Goal: Check status: Check status

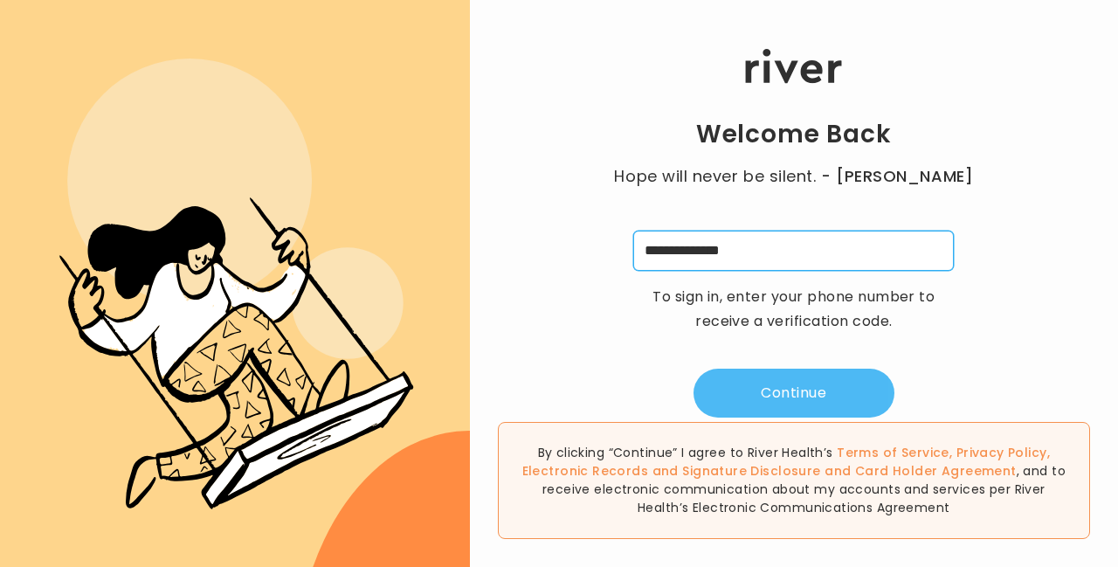
type input "**********"
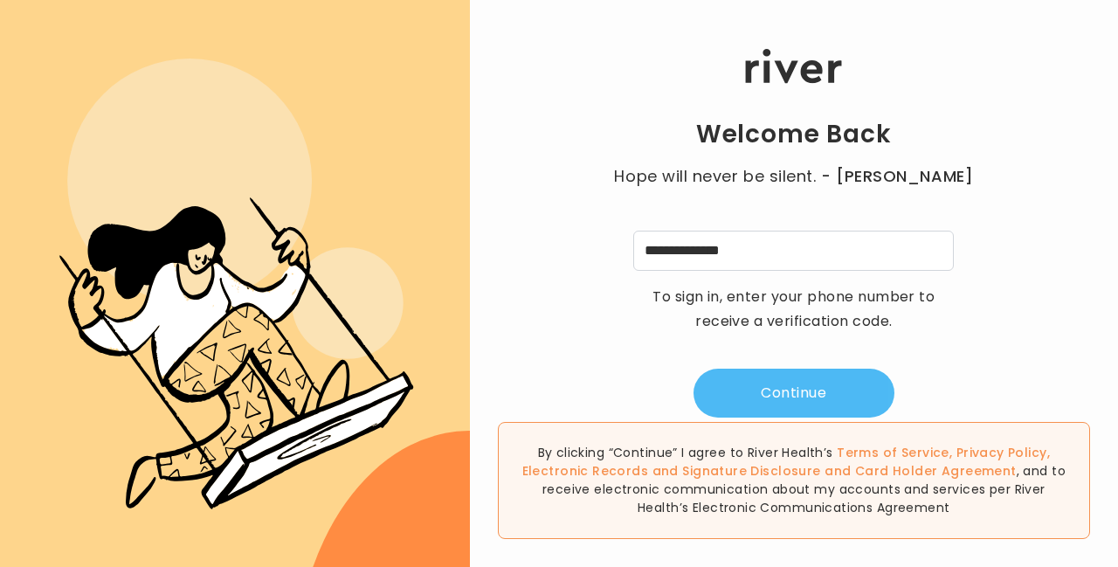
click at [816, 394] on button "Continue" at bounding box center [794, 393] width 201 height 49
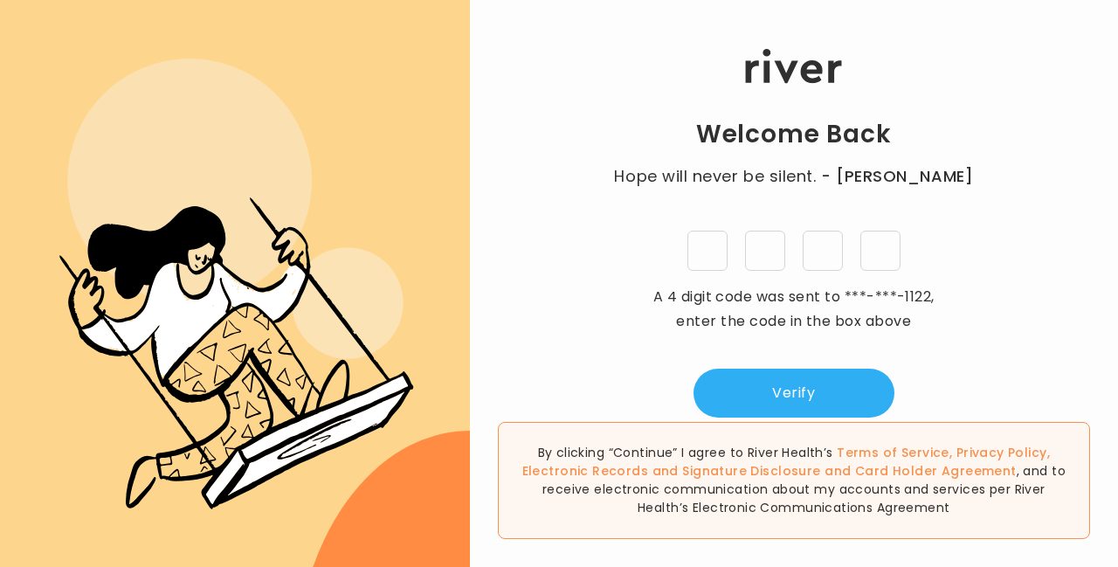
type input "*"
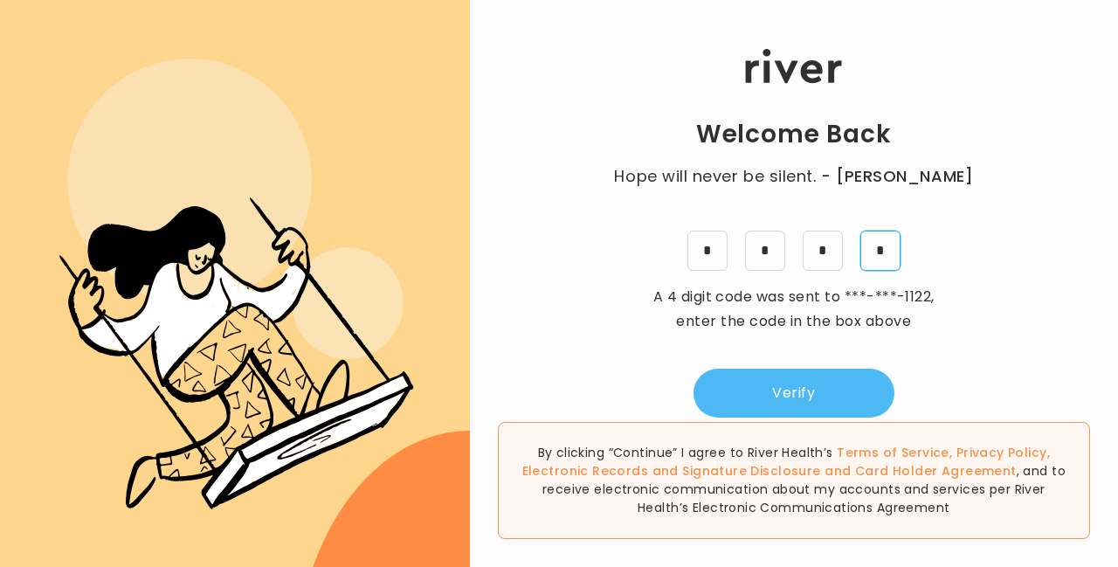
type input "*"
click at [818, 387] on button "Verify" at bounding box center [794, 393] width 201 height 49
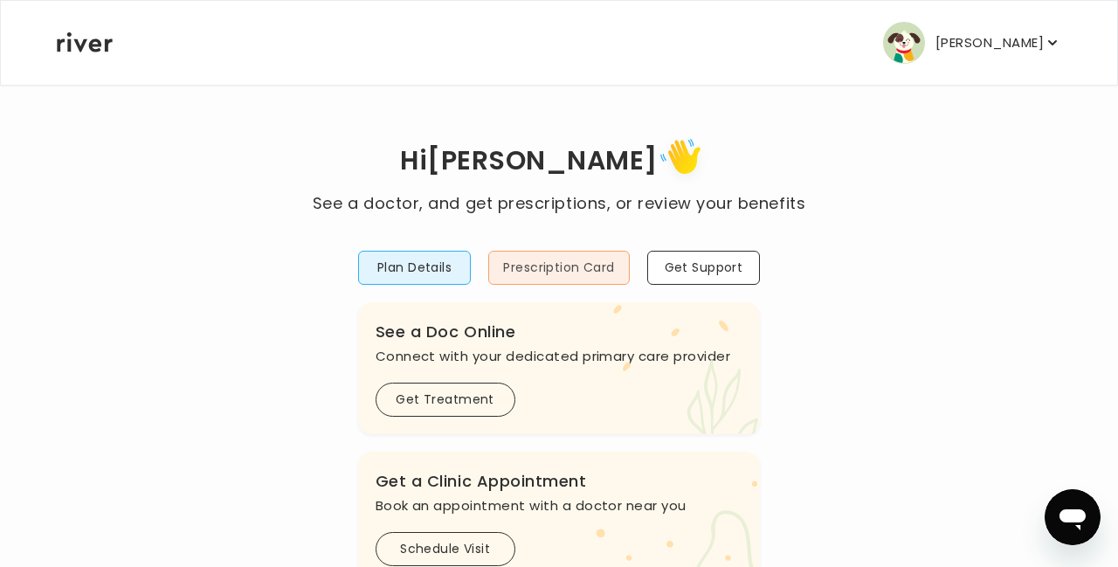
click at [567, 265] on button "Prescription Card" at bounding box center [558, 268] width 141 height 34
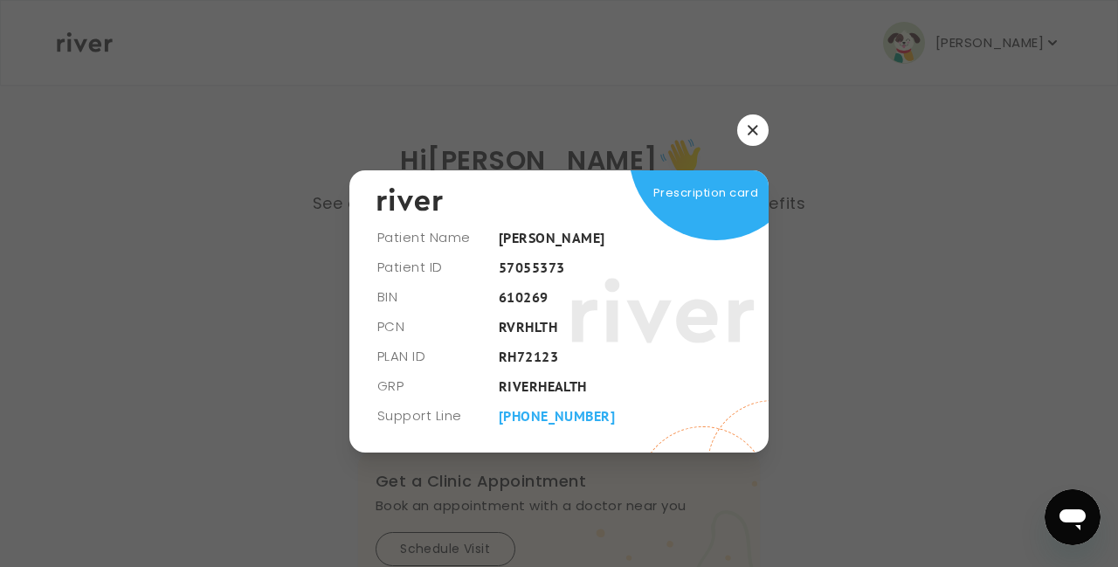
click at [745, 131] on button "button" at bounding box center [752, 129] width 31 height 31
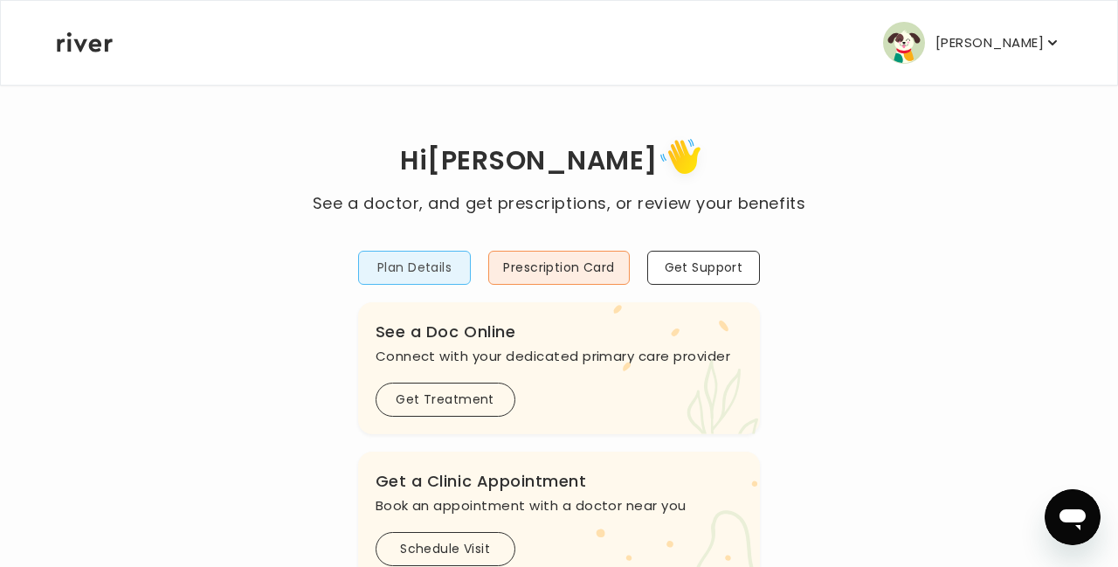
click at [422, 270] on button "Plan Details" at bounding box center [415, 268] width 114 height 34
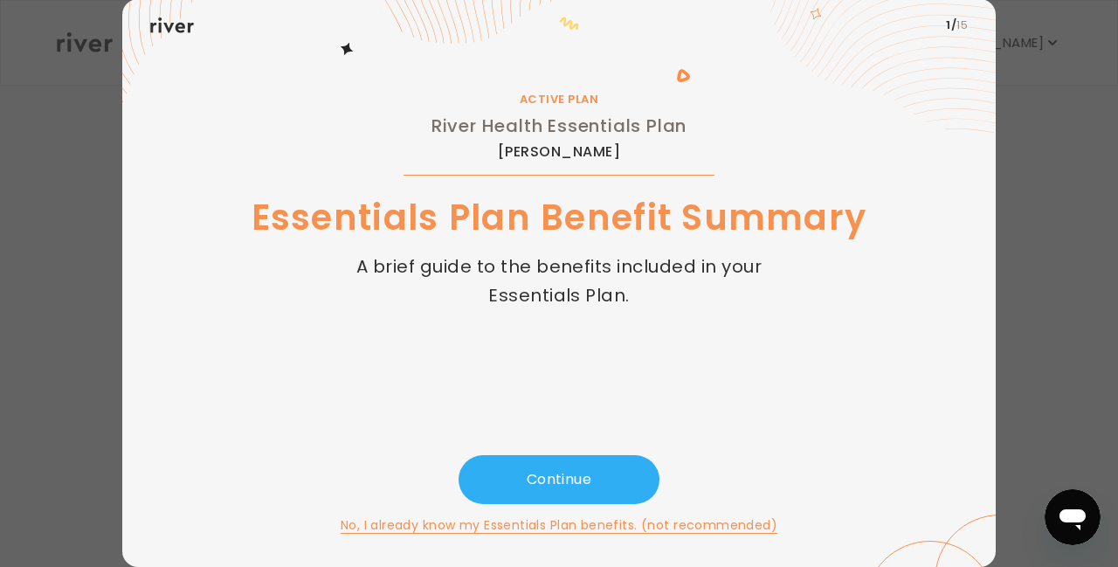
scroll to position [57, 0]
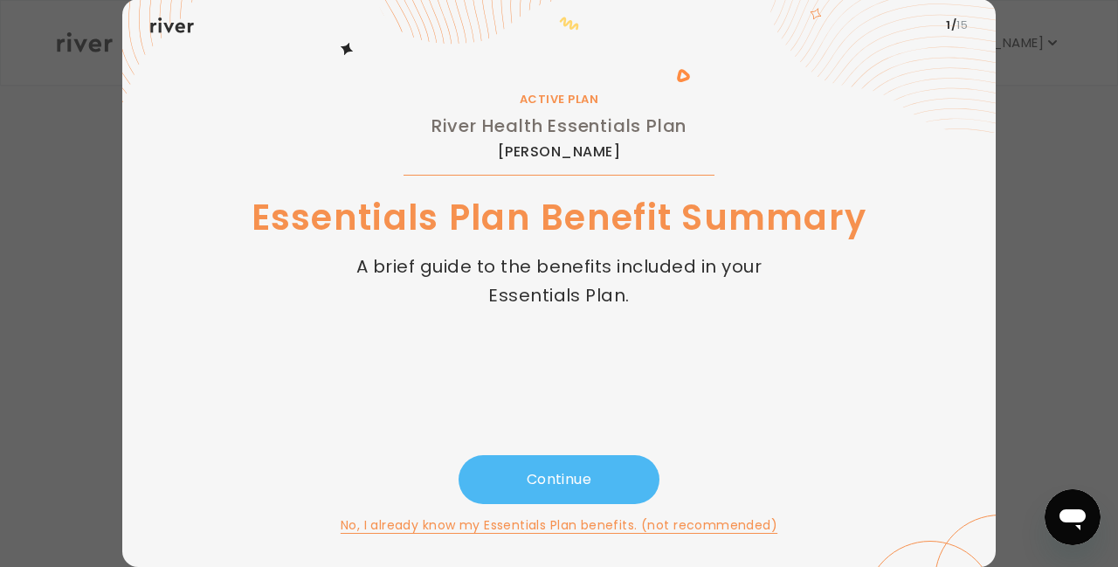
click at [570, 472] on button "Continue" at bounding box center [559, 479] width 201 height 49
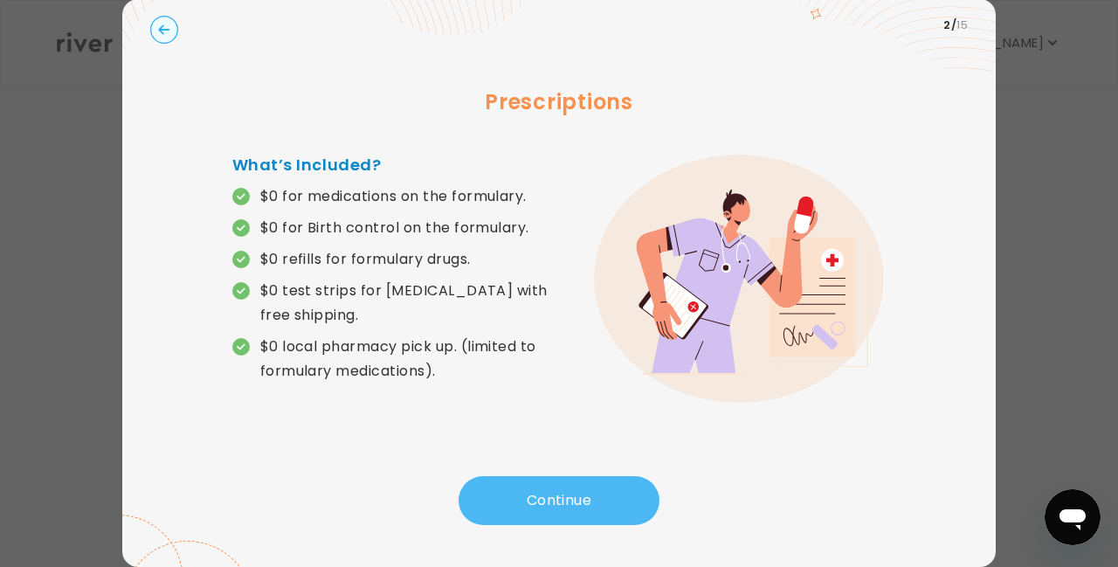
click at [559, 501] on button "Continue" at bounding box center [559, 500] width 201 height 49
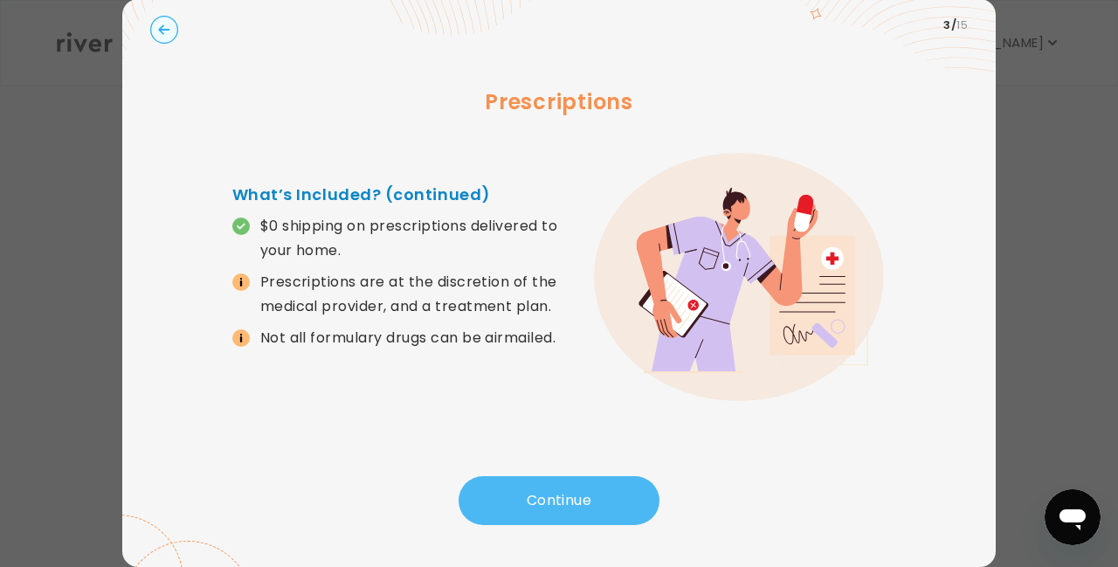
click at [559, 501] on button "Continue" at bounding box center [559, 500] width 201 height 49
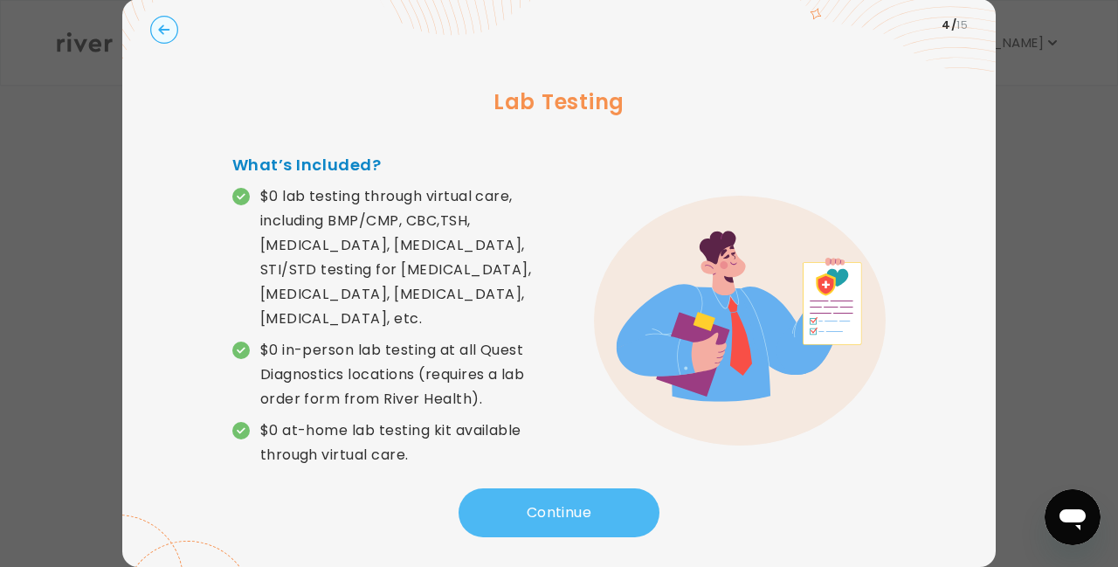
click at [559, 501] on button "Continue" at bounding box center [559, 512] width 201 height 49
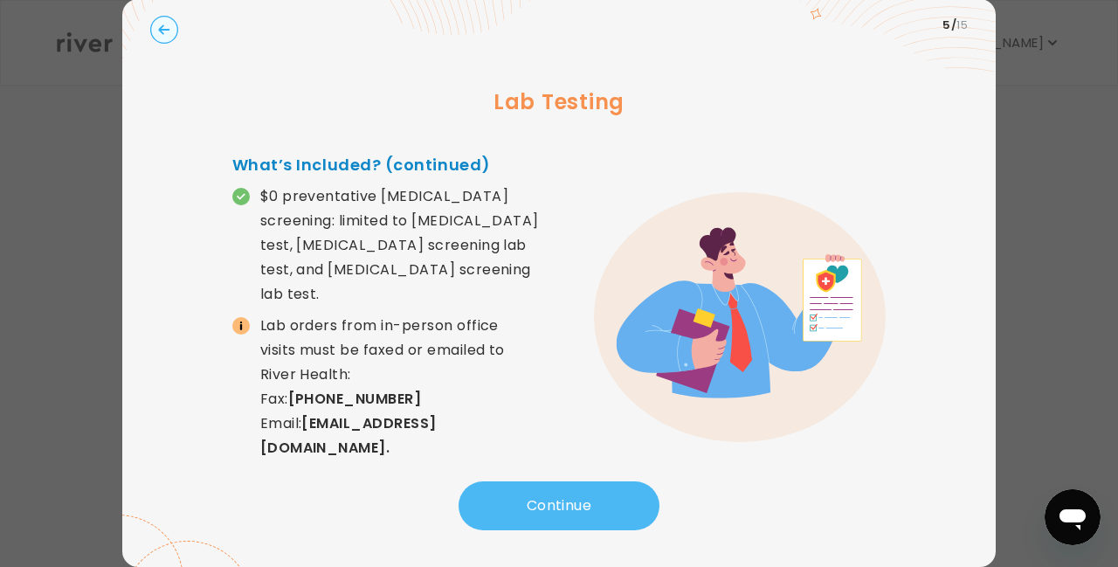
click at [559, 501] on button "Continue" at bounding box center [559, 505] width 201 height 49
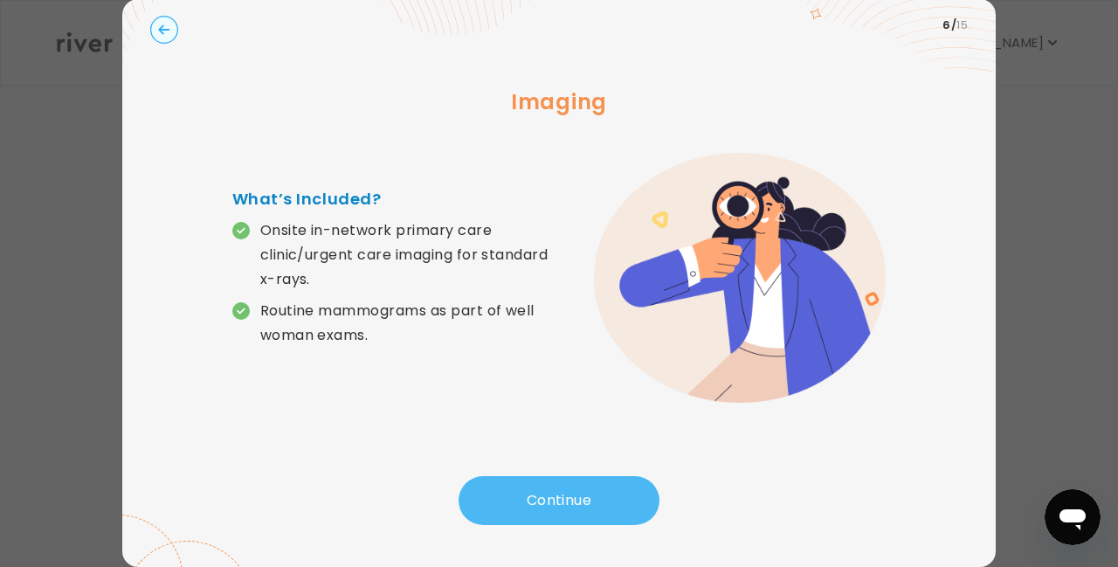
click at [559, 501] on button "Continue" at bounding box center [559, 500] width 201 height 49
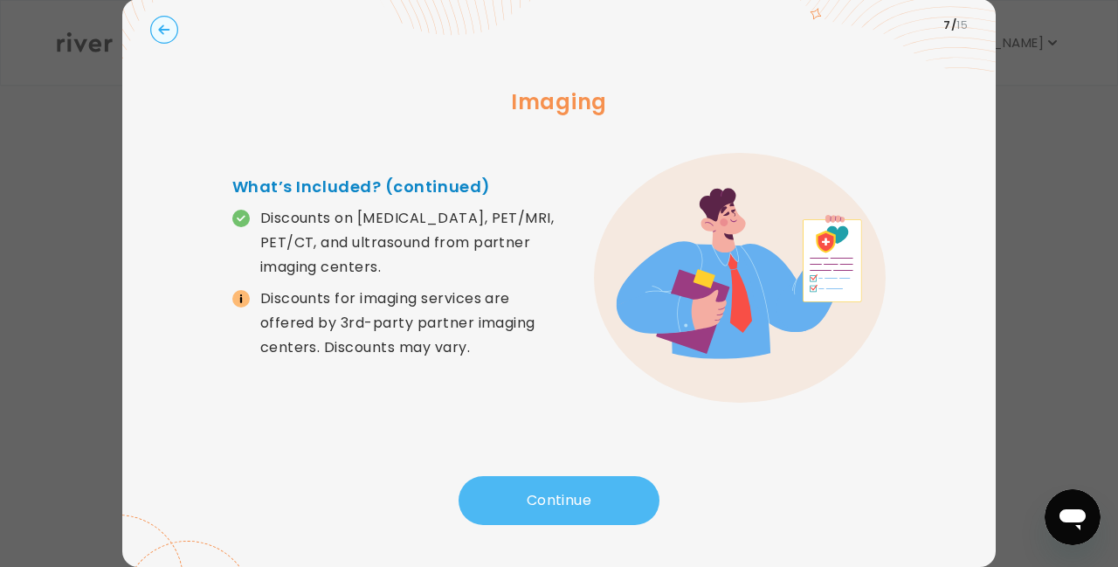
click at [559, 501] on button "Continue" at bounding box center [559, 500] width 201 height 49
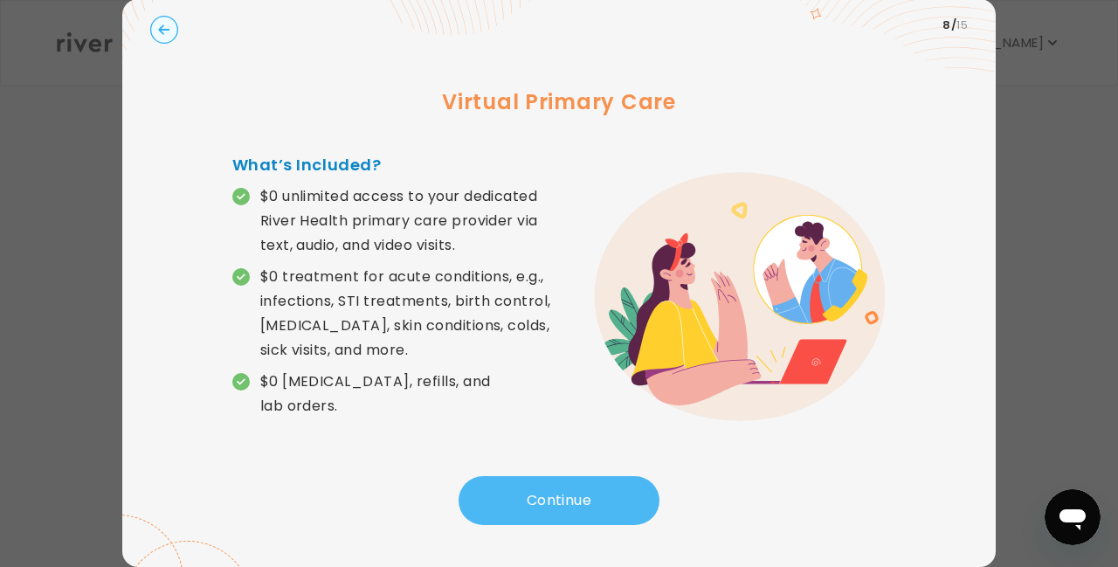
click at [559, 501] on button "Continue" at bounding box center [559, 500] width 201 height 49
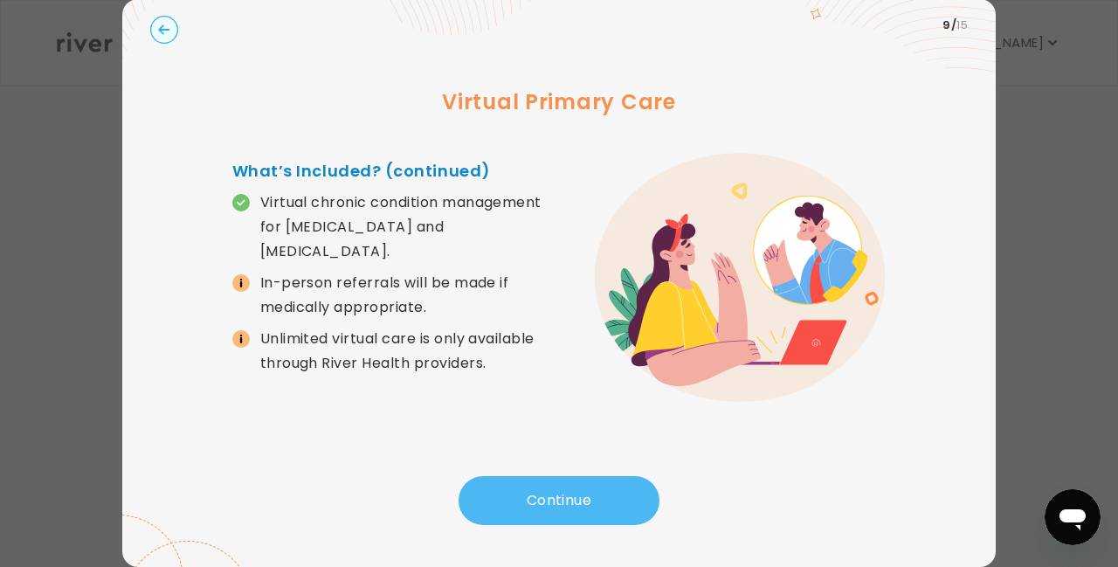
click at [559, 501] on button "Continue" at bounding box center [559, 500] width 201 height 49
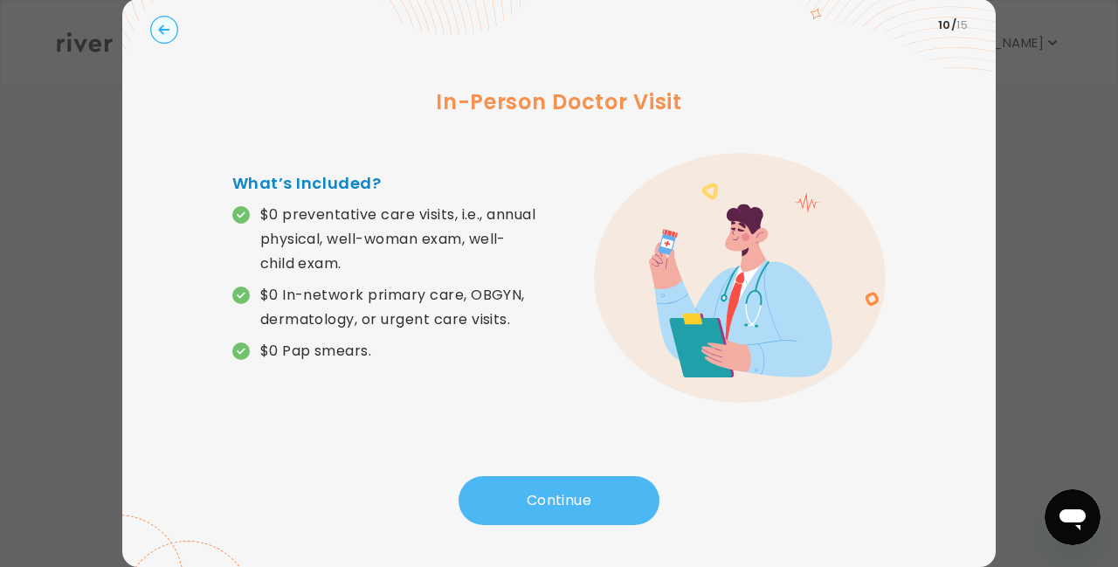
click at [528, 490] on button "Continue" at bounding box center [559, 500] width 201 height 49
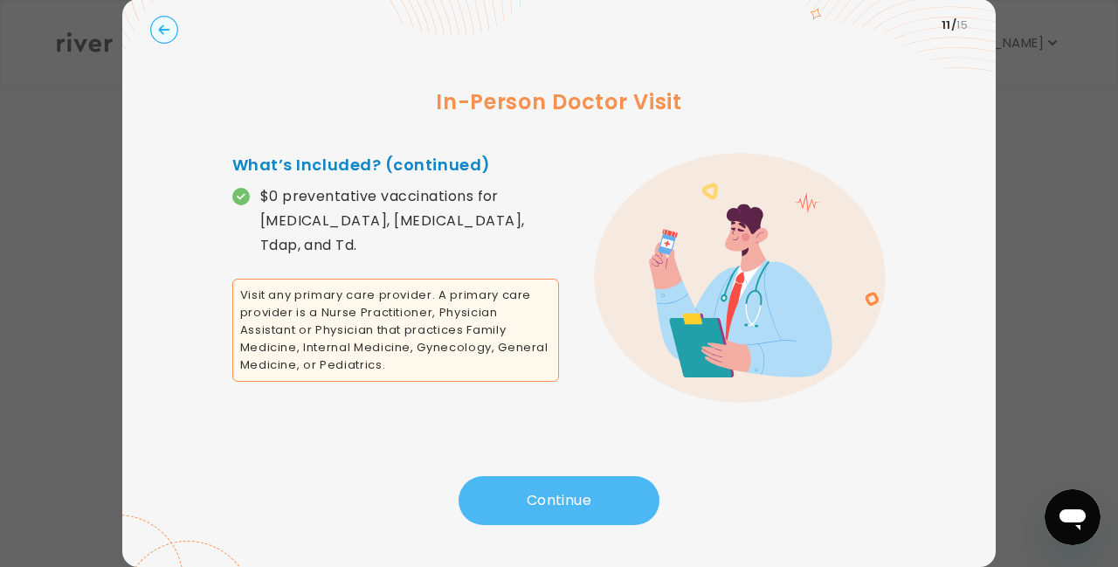
click at [565, 503] on button "Continue" at bounding box center [559, 500] width 201 height 49
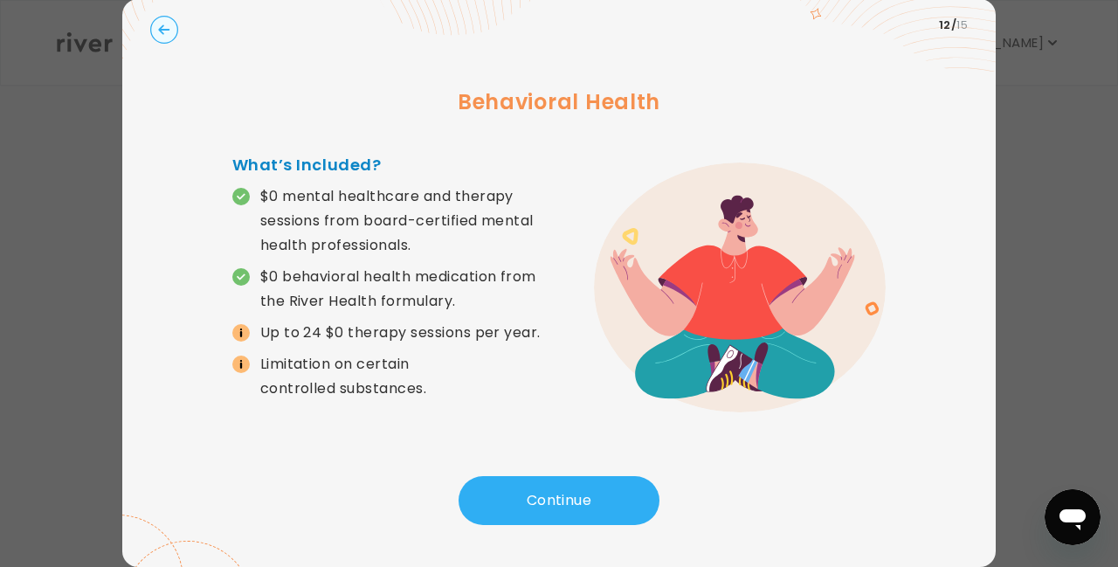
click at [164, 28] on circle "button" at bounding box center [164, 30] width 27 height 27
